Goal: Find specific page/section: Find specific page/section

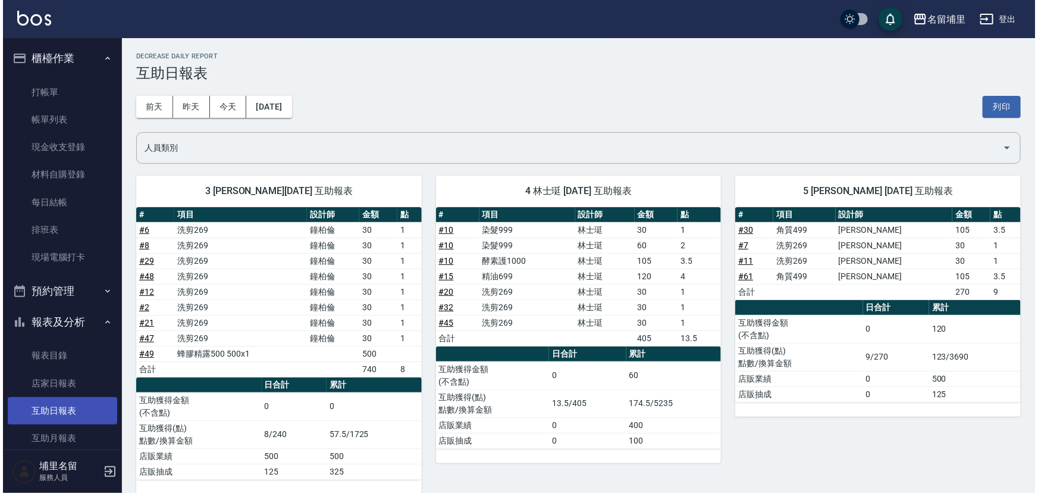
scroll to position [136, 0]
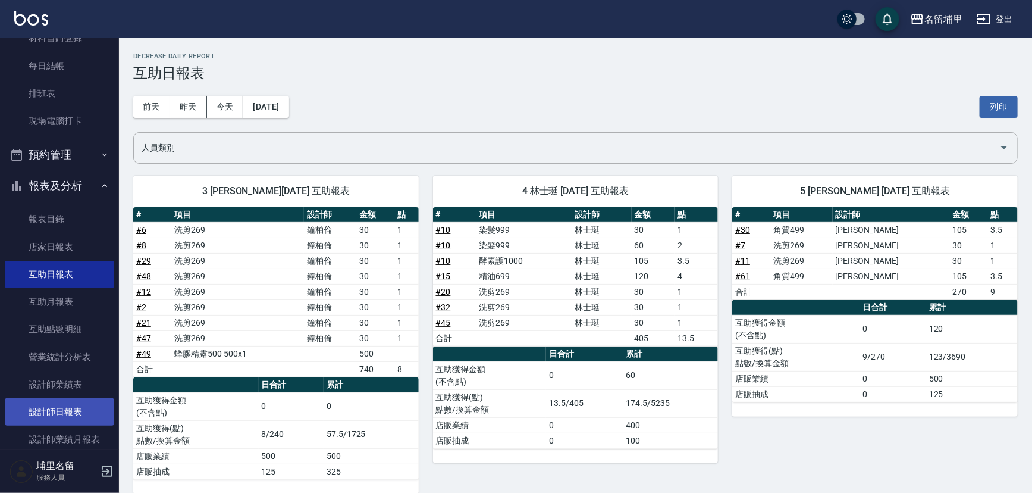
click at [77, 401] on link "設計師日報表" at bounding box center [59, 411] width 109 height 27
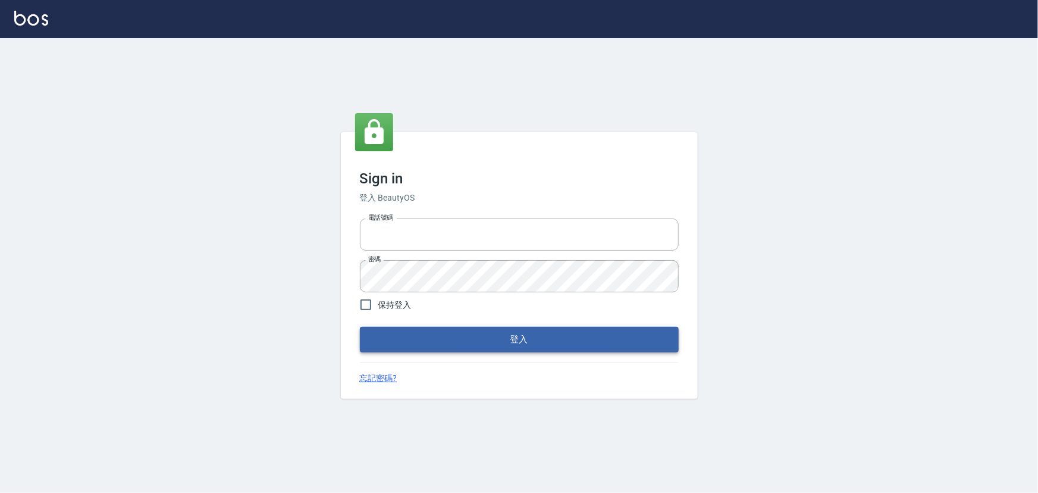
type input "2988528"
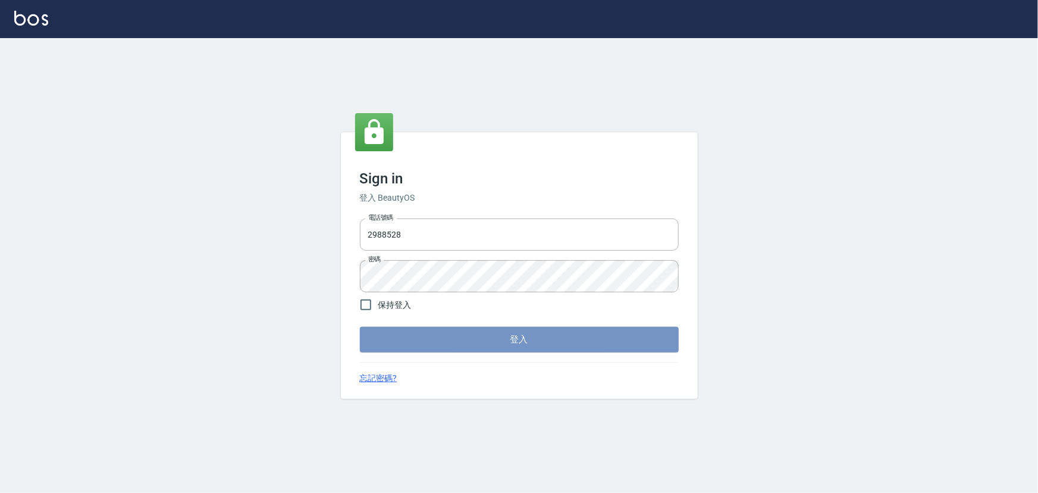
click at [447, 343] on button "登入" at bounding box center [519, 339] width 319 height 25
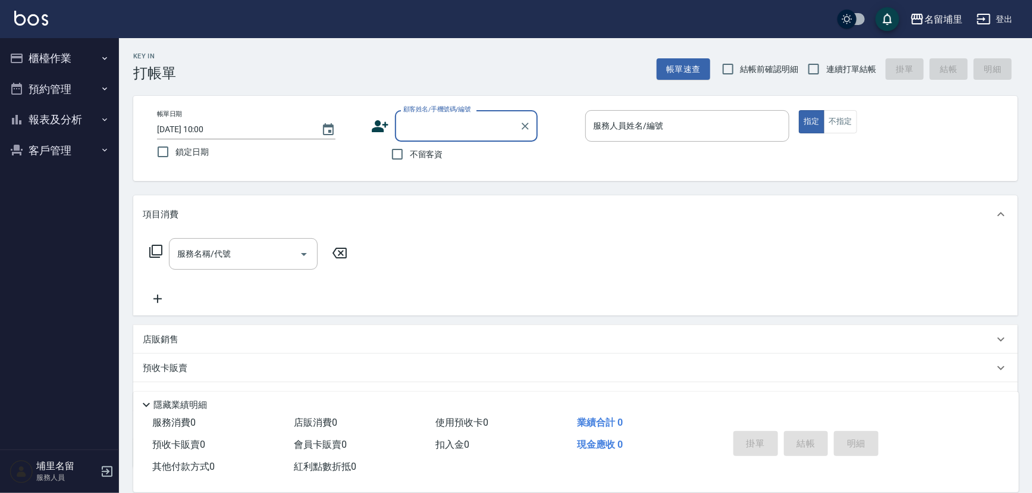
click at [74, 111] on button "報表及分析" at bounding box center [59, 119] width 109 height 31
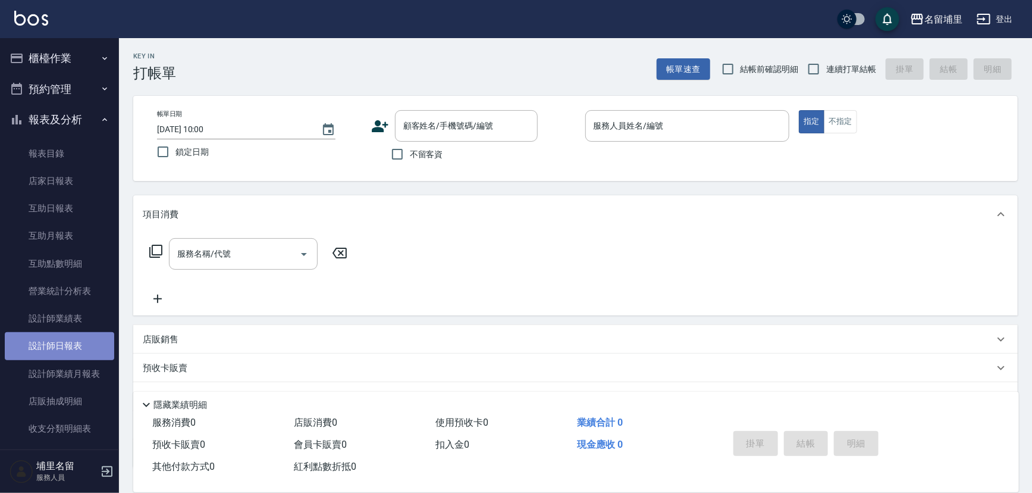
click at [86, 354] on link "設計師日報表" at bounding box center [59, 345] width 109 height 27
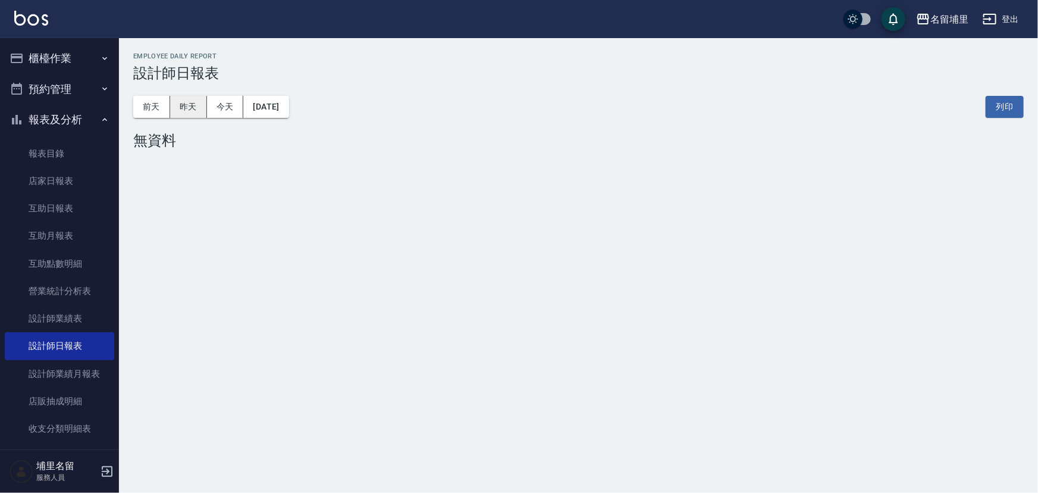
click at [174, 104] on button "昨天" at bounding box center [188, 107] width 37 height 22
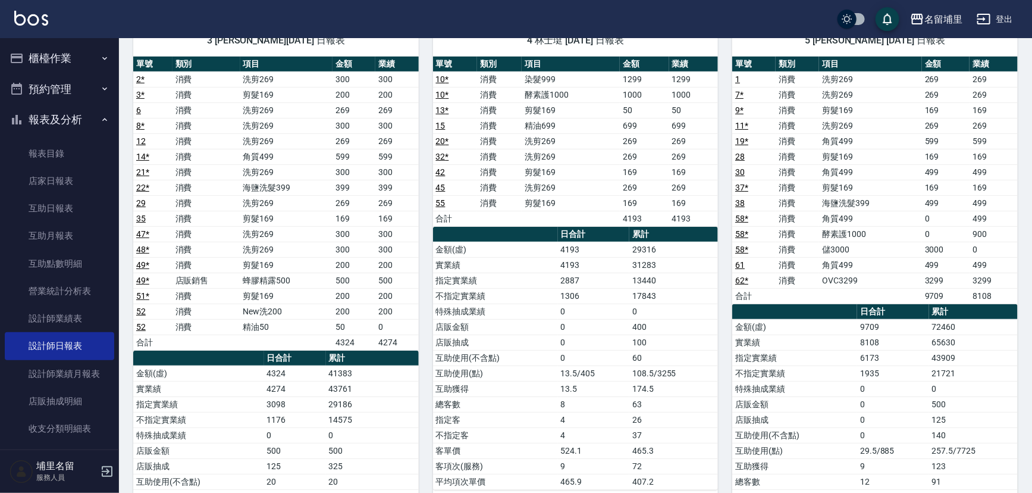
scroll to position [108, 0]
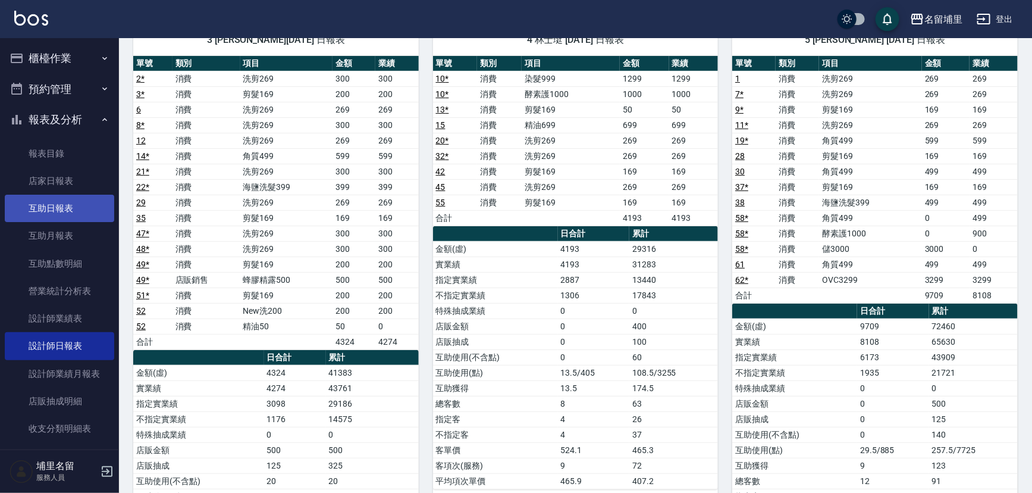
click at [93, 205] on link "互助日報表" at bounding box center [59, 208] width 109 height 27
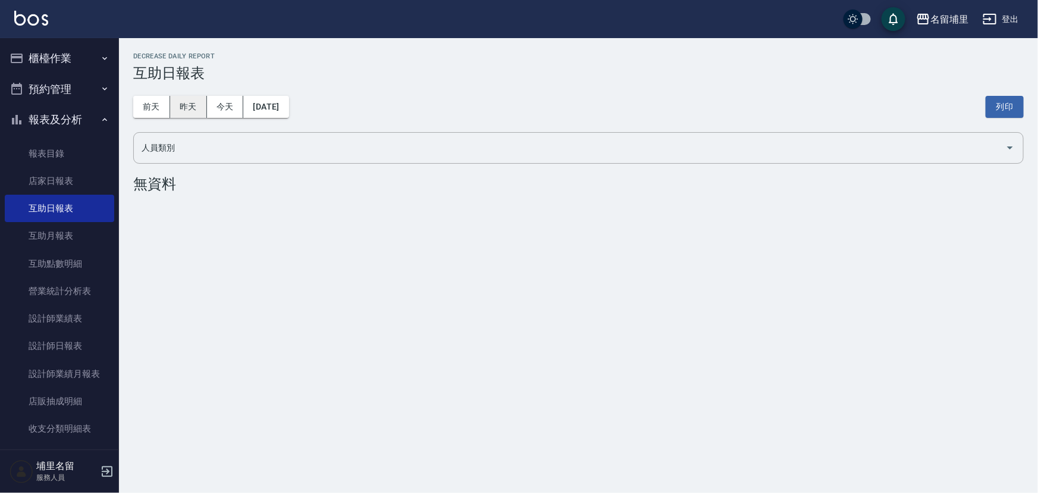
click at [189, 109] on button "昨天" at bounding box center [188, 107] width 37 height 22
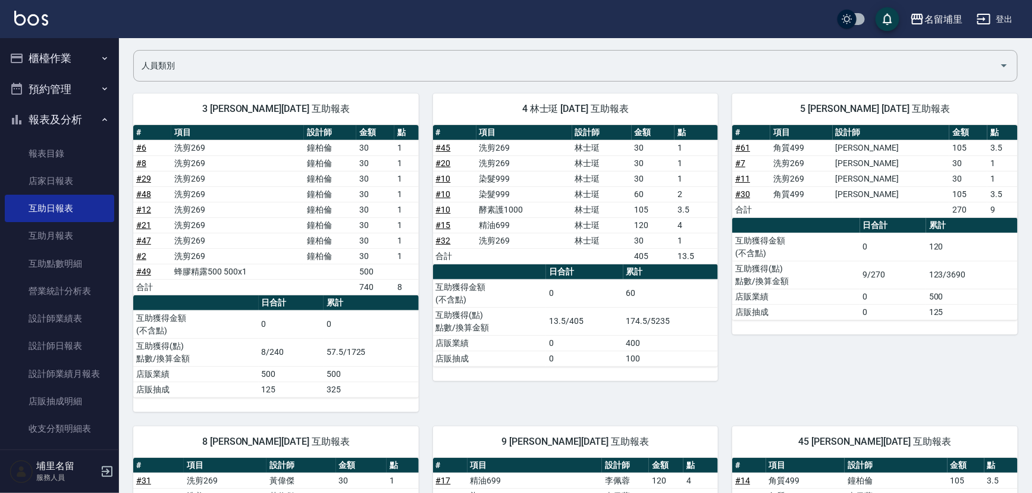
scroll to position [81, 0]
